Goal: Information Seeking & Learning: Learn about a topic

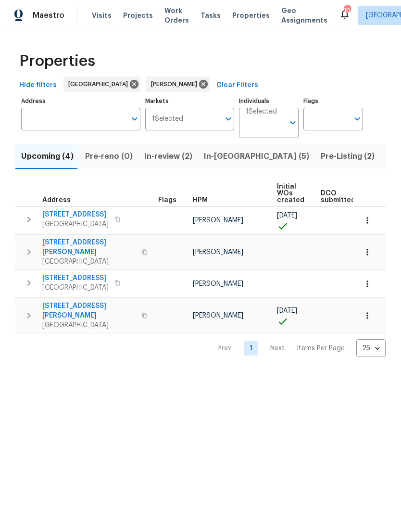
click at [321, 158] on span "Pre-Listing (2)" at bounding box center [348, 156] width 54 height 13
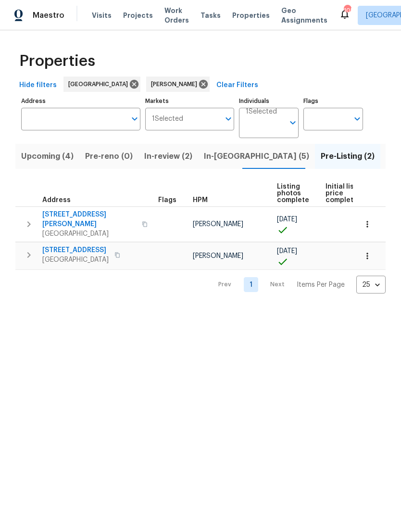
click at [167, 163] on span "In-review (2)" at bounding box center [168, 156] width 48 height 13
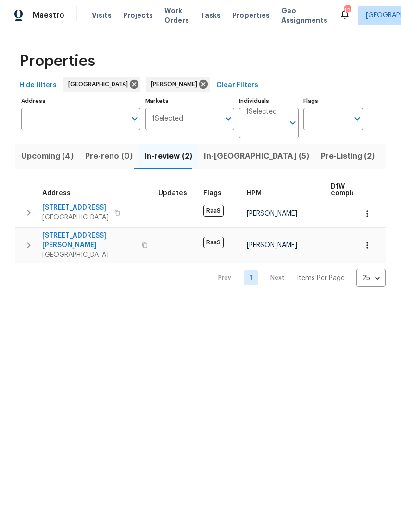
click at [265, 128] on input "Individuals" at bounding box center [265, 126] width 38 height 23
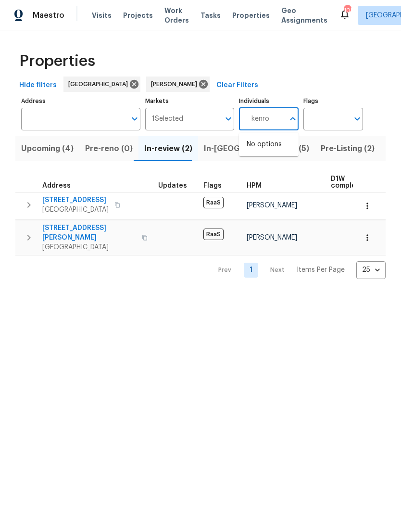
type input "kenroy"
click at [257, 151] on input "checkbox" at bounding box center [257, 150] width 20 height 20
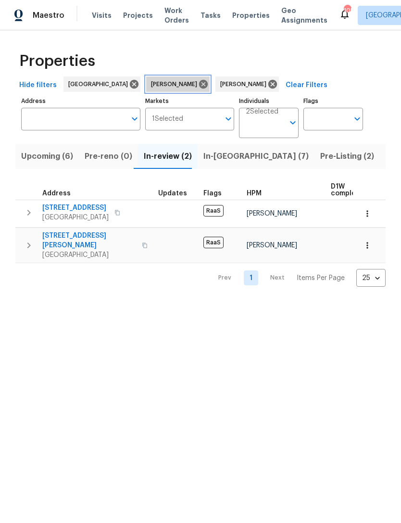
click at [198, 85] on icon at bounding box center [203, 84] width 11 height 11
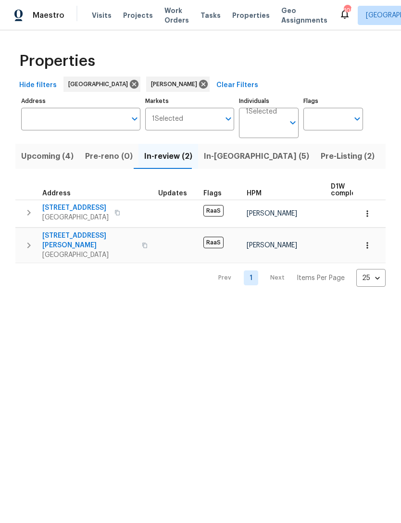
click at [263, 127] on input "Individuals" at bounding box center [265, 126] width 38 height 23
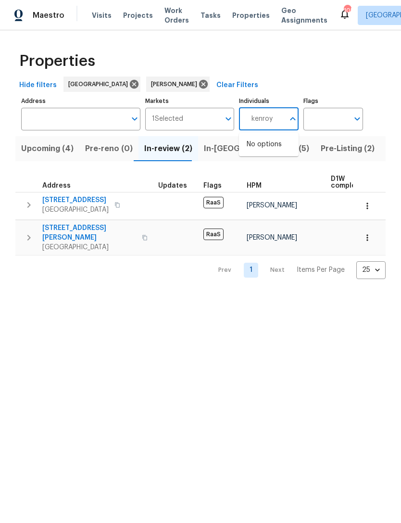
type input "kenroy"
click at [257, 150] on input "checkbox" at bounding box center [257, 150] width 20 height 20
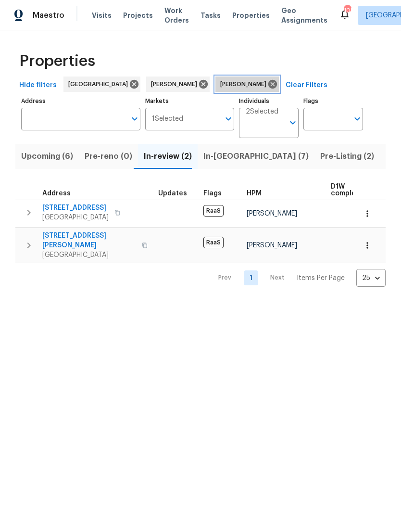
click at [268, 82] on icon at bounding box center [272, 84] width 9 height 9
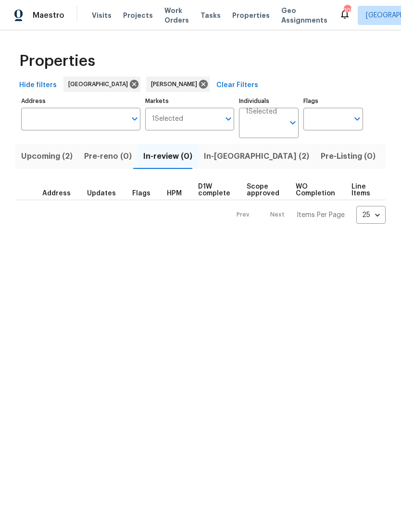
click at [218, 163] on span "In-reno (2)" at bounding box center [256, 156] width 105 height 13
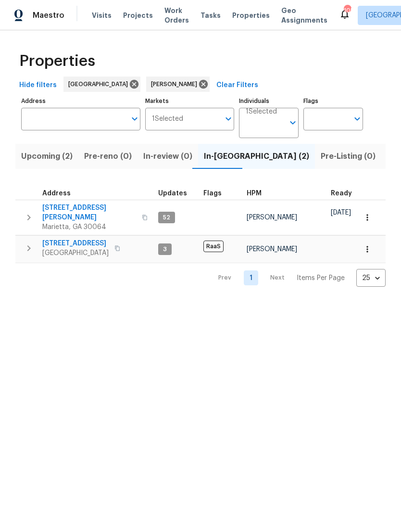
click at [76, 239] on span "5160 Legendary Ln" at bounding box center [75, 244] width 66 height 10
click at [387, 156] on span "Listed (13)" at bounding box center [406, 156] width 39 height 13
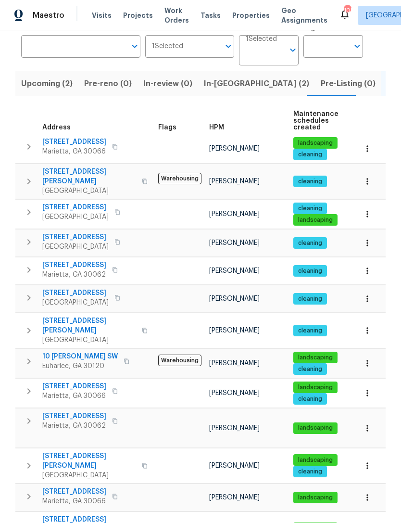
scroll to position [72, 0]
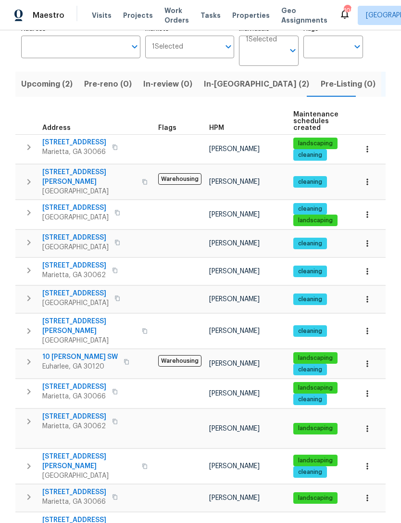
click at [99, 515] on span "4095 Maxanne Dr NW" at bounding box center [89, 524] width 94 height 19
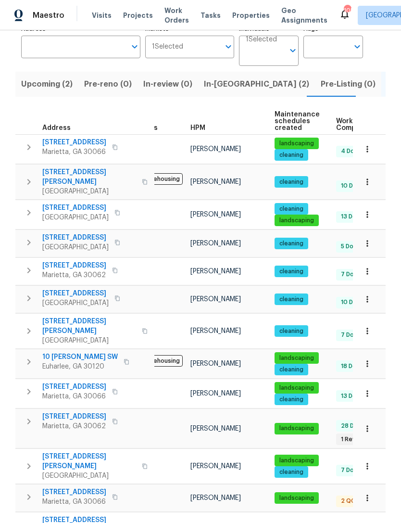
scroll to position [8, 15]
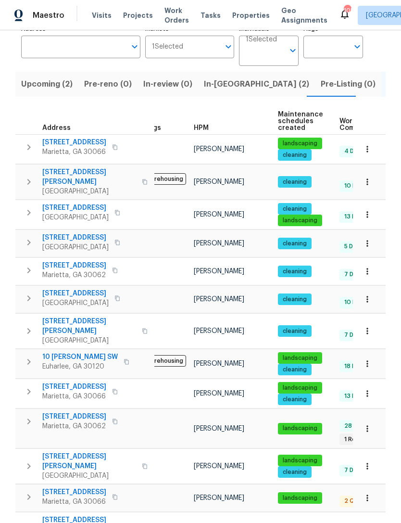
click at [51, 487] on span "61 Barrington Pl" at bounding box center [74, 492] width 64 height 10
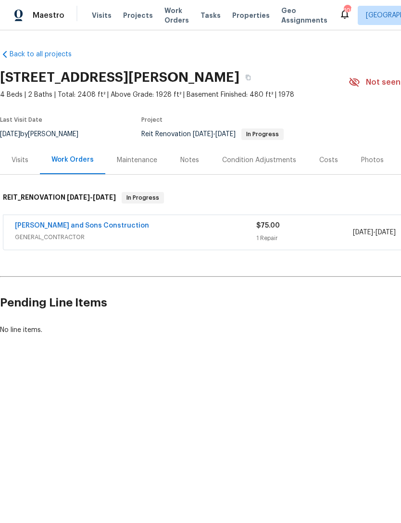
click at [21, 163] on div "Visits" at bounding box center [20, 160] width 17 height 10
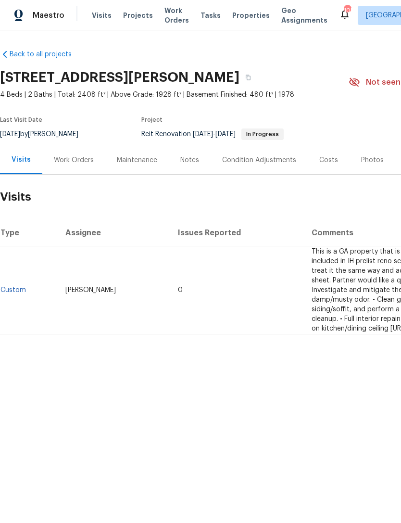
click at [190, 168] on div "Notes" at bounding box center [190, 160] width 42 height 28
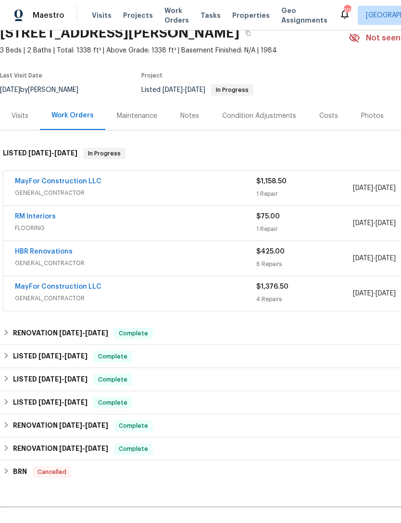
scroll to position [44, 0]
click at [61, 179] on link "MayFor Construction LLC" at bounding box center [58, 181] width 87 height 7
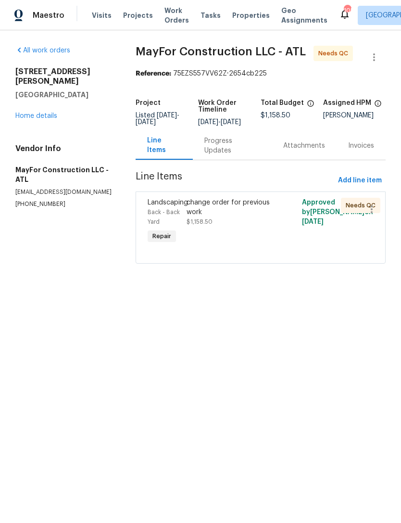
click at [218, 155] on div "Progress Updates" at bounding box center [232, 145] width 56 height 19
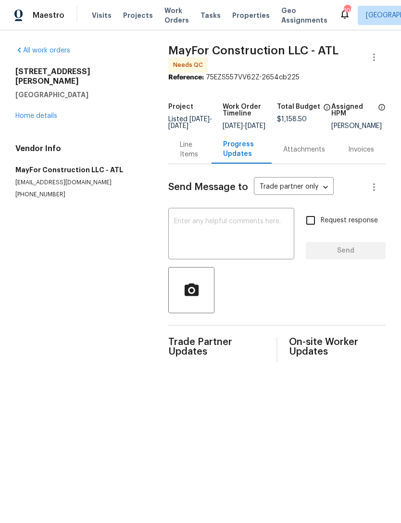
click at [180, 159] on div "Line Items" at bounding box center [190, 149] width 20 height 19
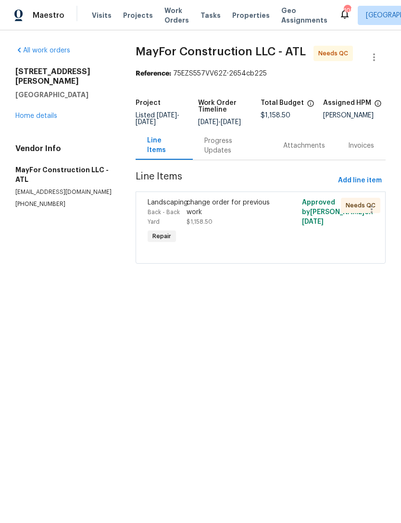
click at [31, 113] on link "Home details" at bounding box center [36, 116] width 42 height 7
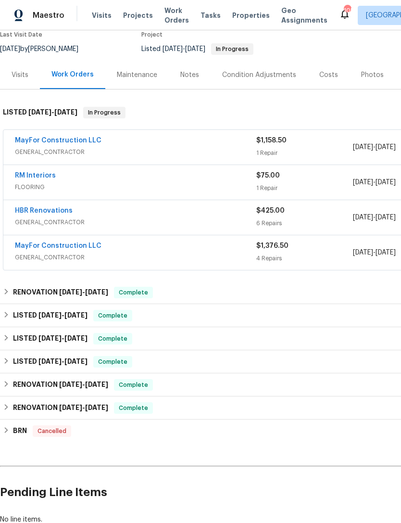
scroll to position [85, 0]
click at [51, 248] on link "MayFor Construction LLC" at bounding box center [58, 246] width 87 height 7
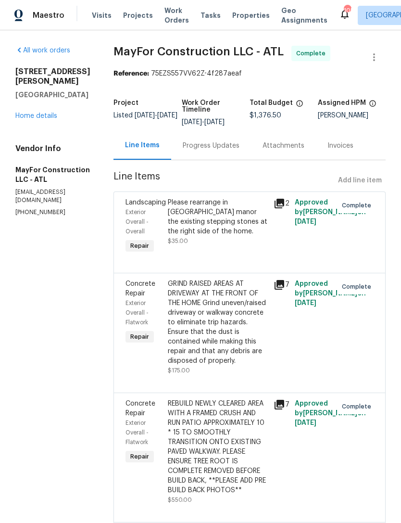
click at [208, 151] on div "Progress Updates" at bounding box center [211, 146] width 57 height 10
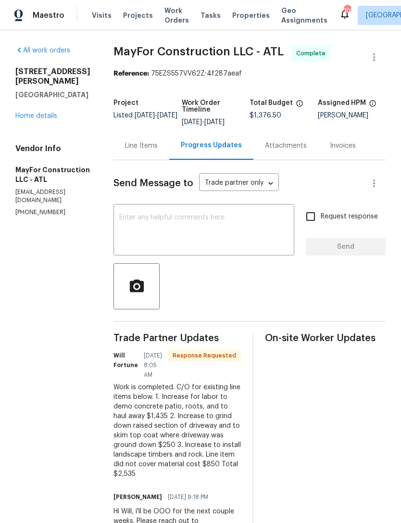
click at [28, 113] on link "Home details" at bounding box center [36, 116] width 42 height 7
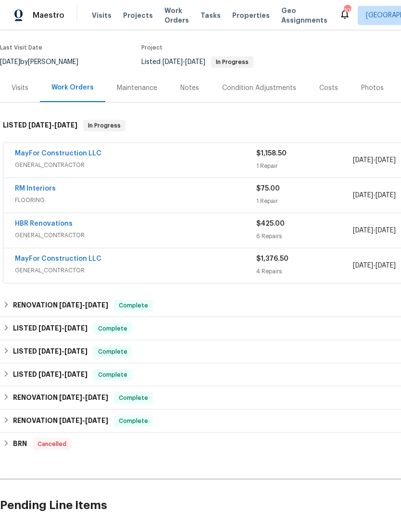
scroll to position [74, 0]
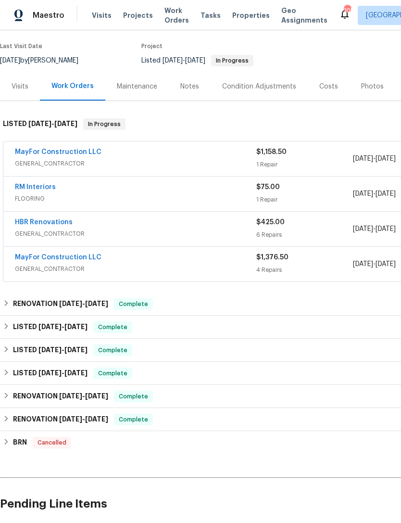
click at [47, 259] on link "MayFor Construction LLC" at bounding box center [58, 257] width 87 height 7
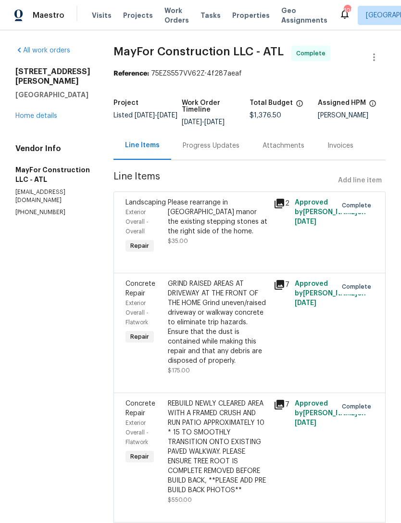
scroll to position [2, 0]
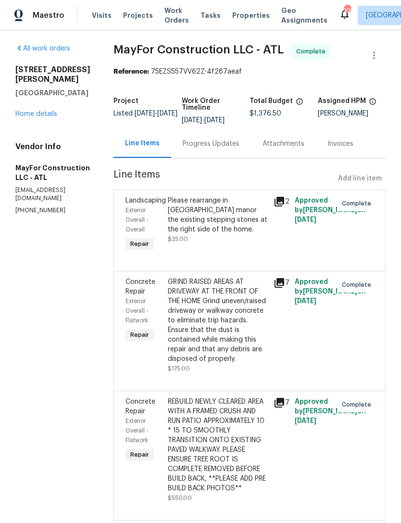
click at [284, 289] on icon at bounding box center [280, 283] width 12 height 12
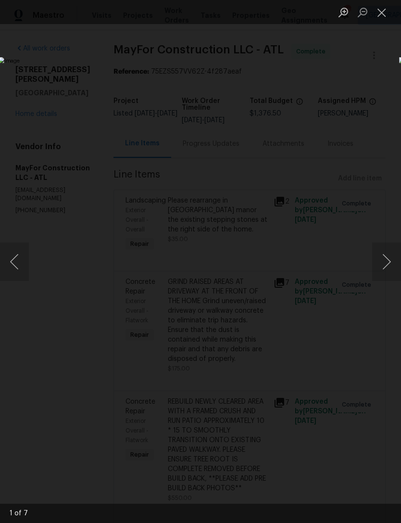
click at [382, 17] on button "Close lightbox" at bounding box center [381, 12] width 19 height 17
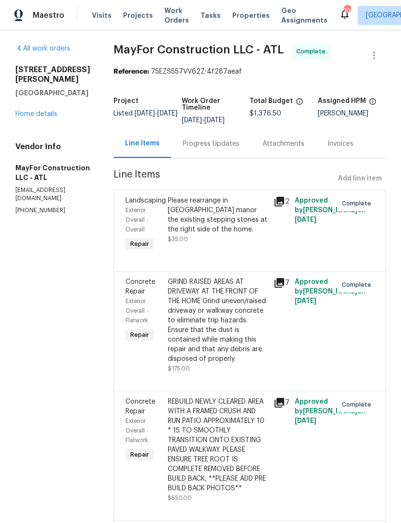
click at [151, 295] on span "Concrete Repair" at bounding box center [141, 287] width 30 height 16
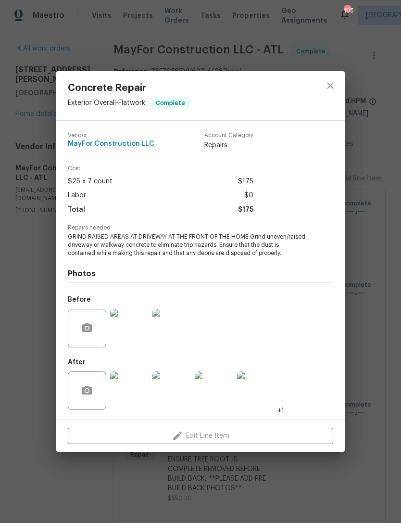
click at [135, 394] on img at bounding box center [129, 390] width 38 height 38
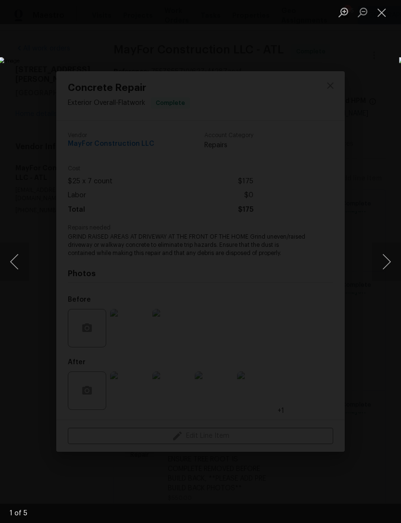
click at [387, 269] on button "Next image" at bounding box center [386, 262] width 29 height 38
click at [383, 269] on button "Next image" at bounding box center [386, 262] width 29 height 38
click at [381, 259] on button "Next image" at bounding box center [386, 262] width 29 height 38
click at [383, 265] on button "Next image" at bounding box center [386, 262] width 29 height 38
click at [382, 266] on button "Next image" at bounding box center [386, 262] width 29 height 38
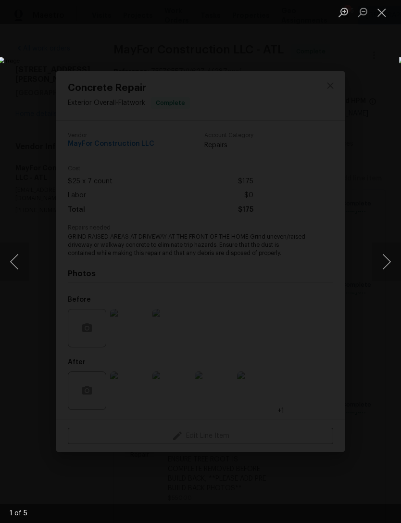
click at [386, 265] on button "Next image" at bounding box center [386, 262] width 29 height 38
click at [383, 16] on button "Close lightbox" at bounding box center [381, 12] width 19 height 17
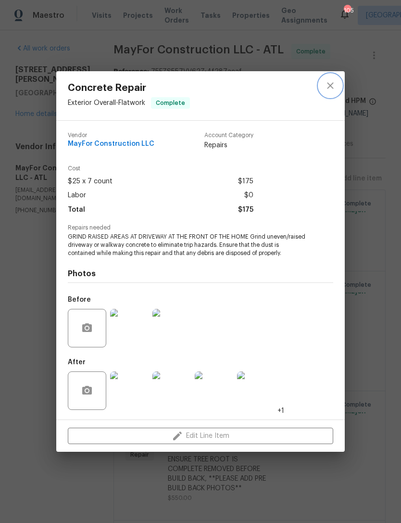
click at [326, 88] on icon "close" at bounding box center [331, 86] width 12 height 12
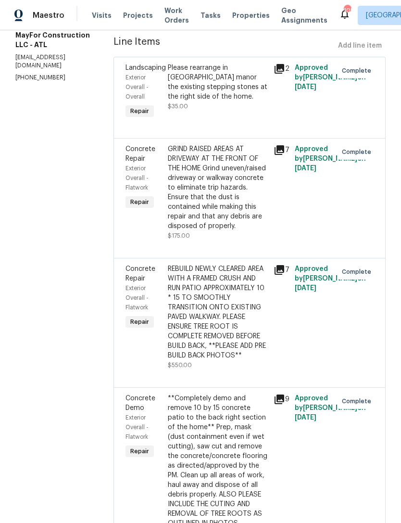
scroll to position [139, 0]
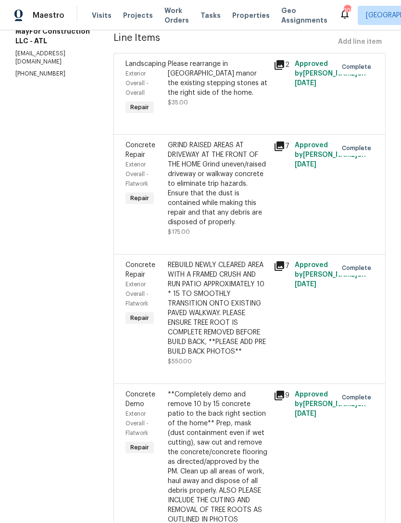
click at [149, 278] on span "Concrete Repair" at bounding box center [141, 270] width 30 height 16
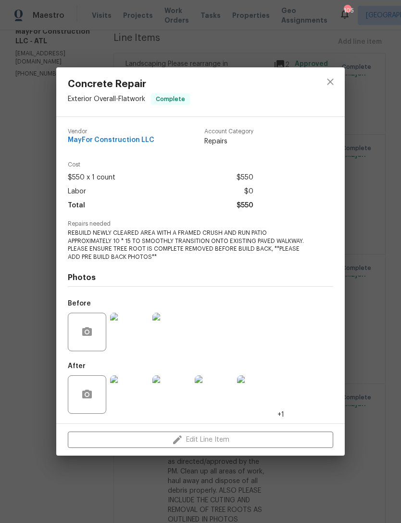
click at [131, 393] on img at bounding box center [129, 394] width 38 height 38
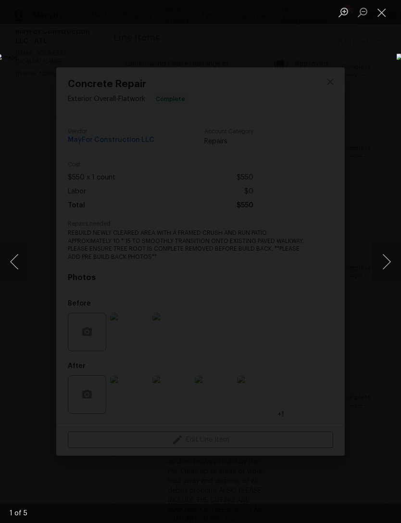
click at [380, 265] on button "Next image" at bounding box center [386, 262] width 29 height 38
click at [383, 265] on button "Next image" at bounding box center [386, 262] width 29 height 38
click at [381, 264] on button "Next image" at bounding box center [386, 262] width 29 height 38
click at [382, 263] on button "Next image" at bounding box center [386, 262] width 29 height 38
click at [384, 15] on button "Close lightbox" at bounding box center [381, 12] width 19 height 17
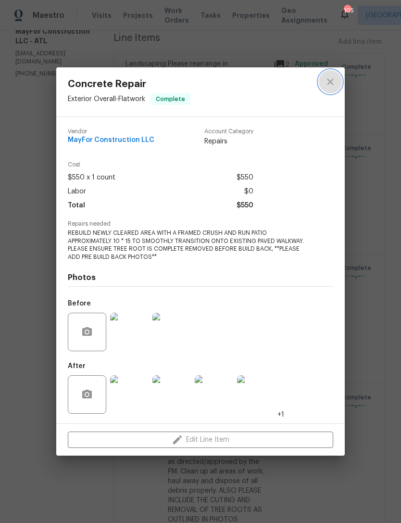
click at [326, 84] on icon "close" at bounding box center [331, 82] width 12 height 12
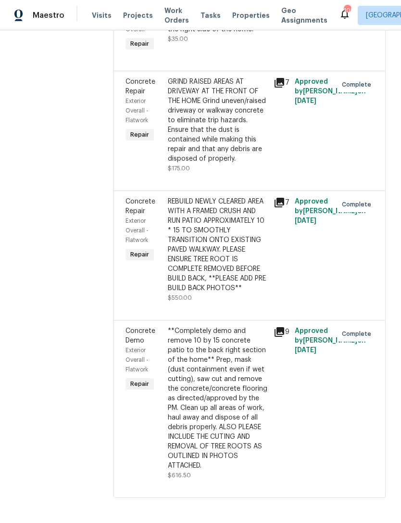
scroll to position [11, 0]
click at [154, 344] on span "Concrete Demo" at bounding box center [141, 336] width 30 height 16
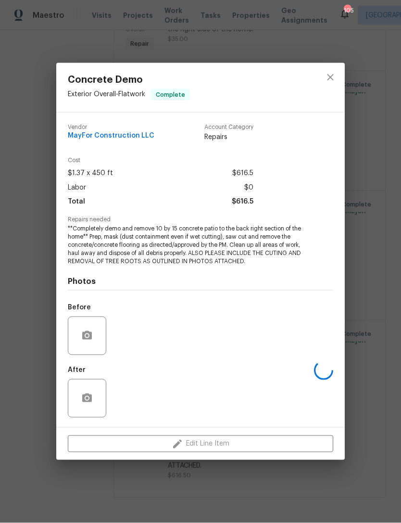
scroll to position [12, 0]
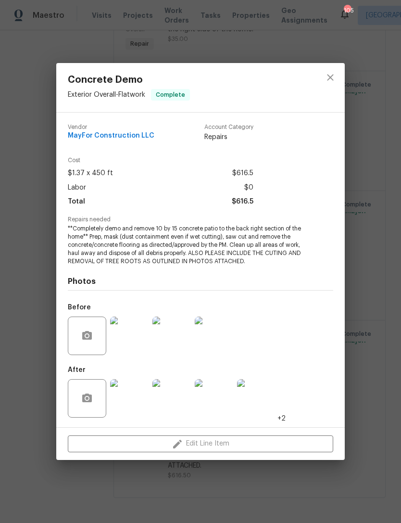
click at [140, 400] on img at bounding box center [129, 398] width 38 height 38
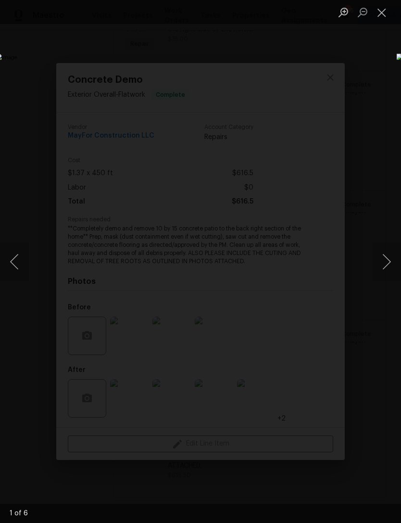
click at [383, 263] on button "Next image" at bounding box center [386, 262] width 29 height 38
click at [384, 261] on button "Next image" at bounding box center [386, 262] width 29 height 38
click at [385, 258] on button "Next image" at bounding box center [386, 262] width 29 height 38
click at [384, 260] on button "Next image" at bounding box center [386, 262] width 29 height 38
click at [381, 262] on button "Next image" at bounding box center [386, 262] width 29 height 38
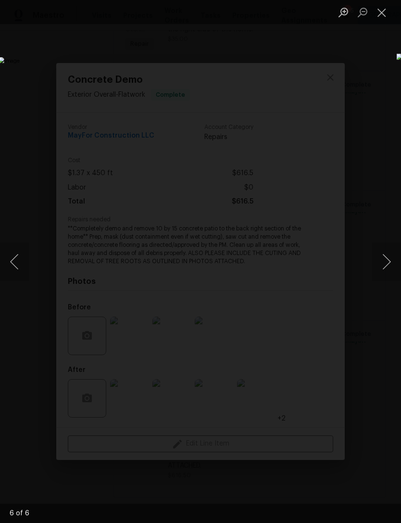
click at [384, 16] on button "Close lightbox" at bounding box center [381, 12] width 19 height 17
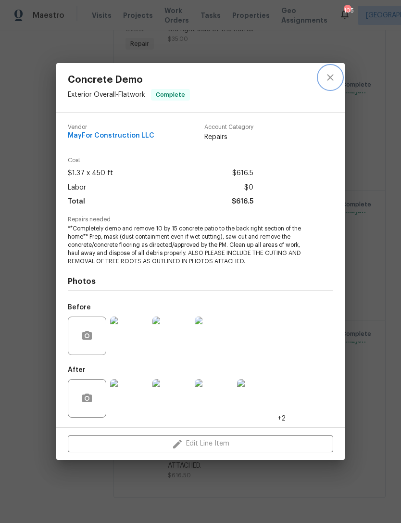
click at [327, 79] on icon "close" at bounding box center [331, 78] width 12 height 12
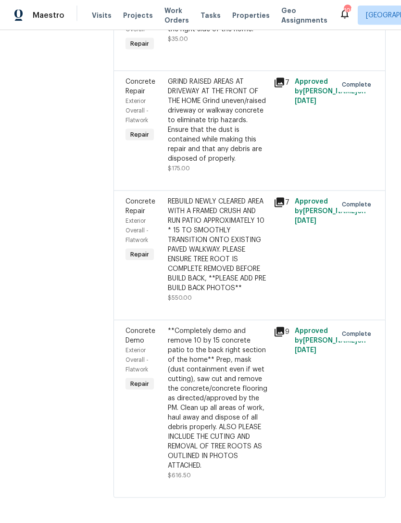
scroll to position [0, 0]
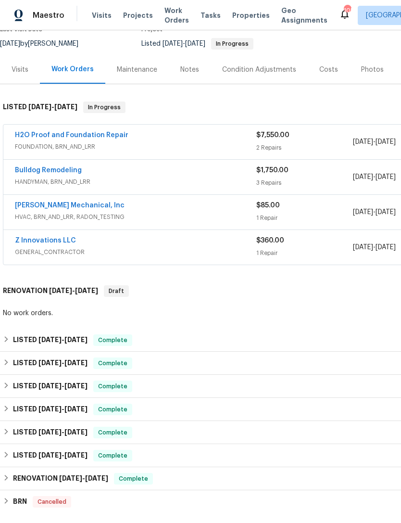
scroll to position [92, 0]
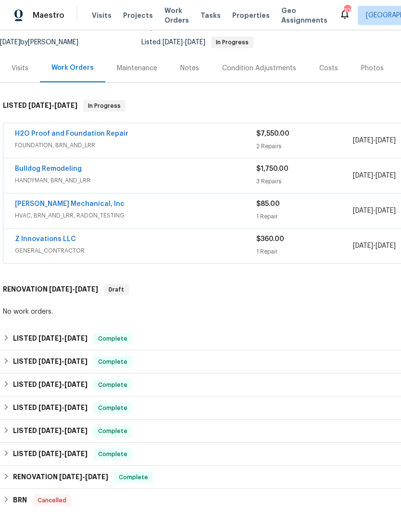
click at [194, 68] on div "Notes" at bounding box center [189, 69] width 19 height 10
